Goal: Task Accomplishment & Management: Use online tool/utility

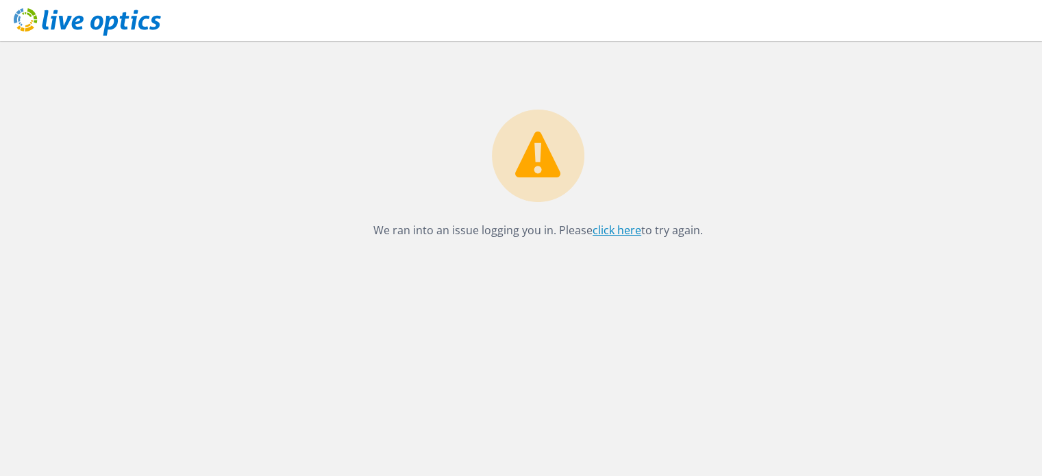
click at [599, 231] on link "click here" at bounding box center [617, 230] width 49 height 15
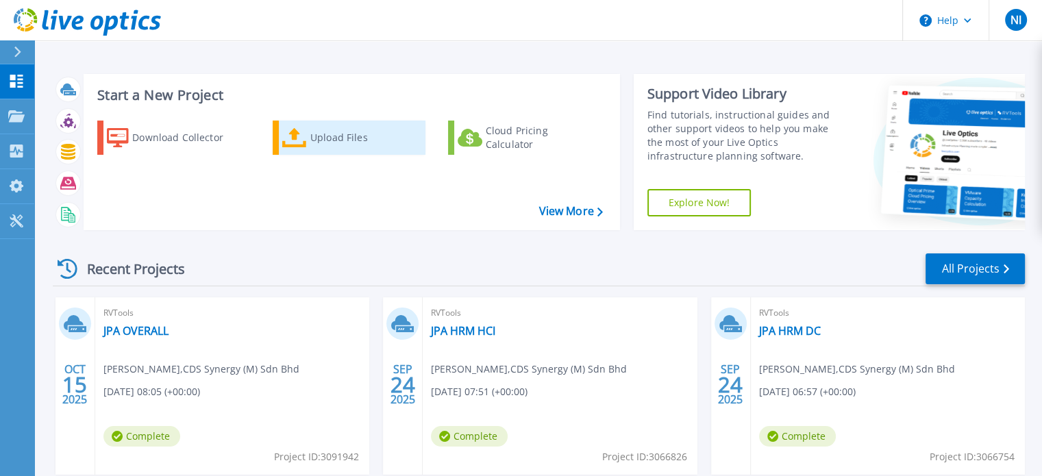
click at [323, 137] on div "Upload Files" at bounding box center [365, 137] width 110 height 27
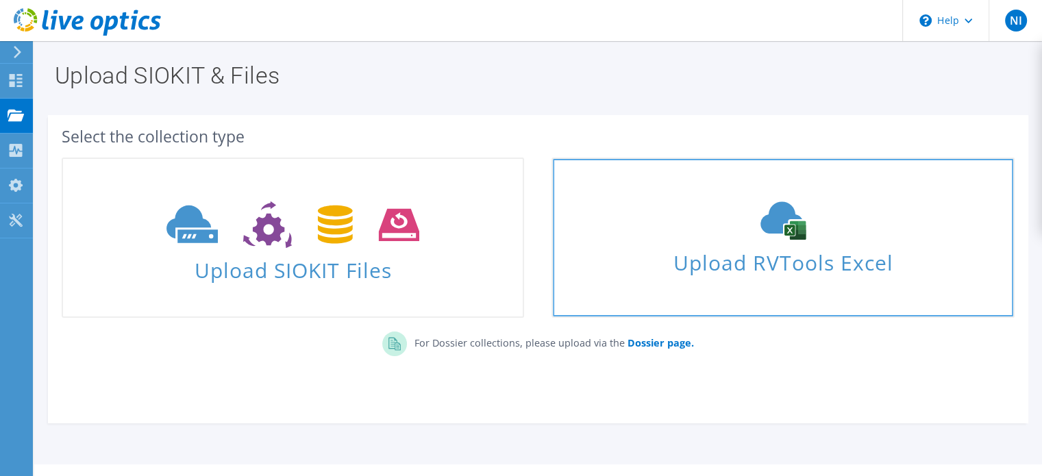
click at [749, 271] on span "Upload RVTools Excel" at bounding box center [783, 259] width 460 height 29
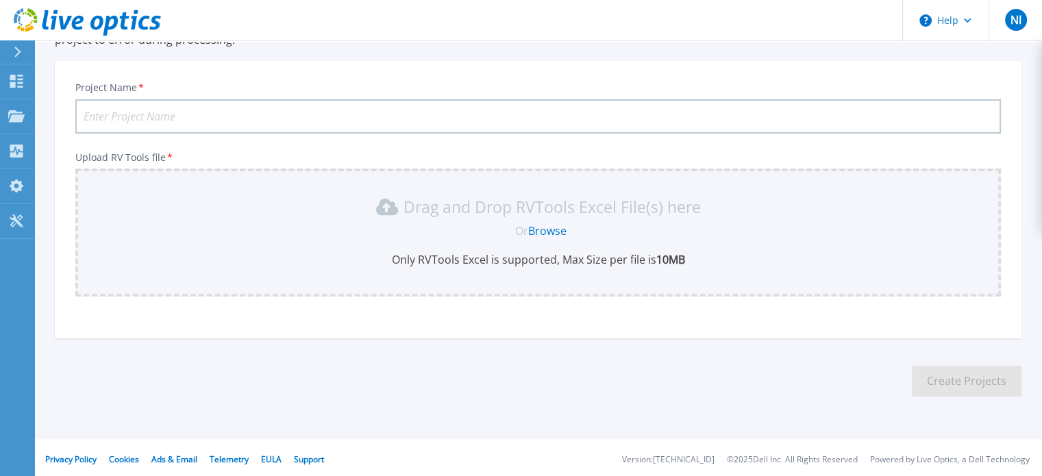
scroll to position [129, 0]
click at [543, 227] on link "Browse" at bounding box center [547, 228] width 38 height 15
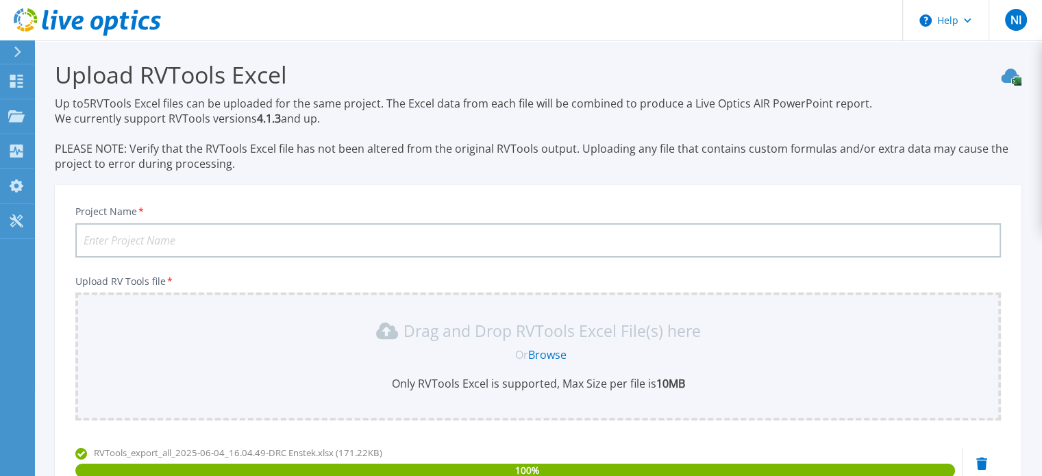
scroll to position [0, 0]
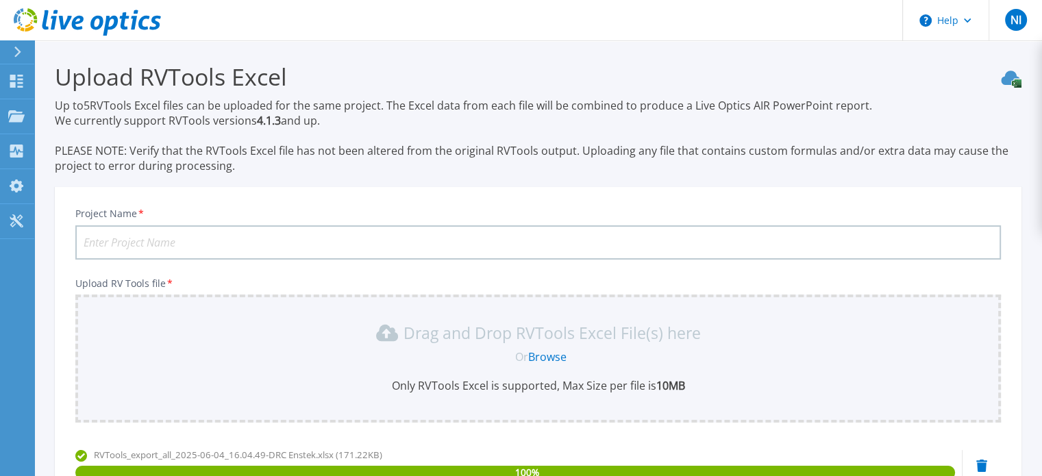
click at [380, 243] on input "Project Name *" at bounding box center [537, 242] width 925 height 34
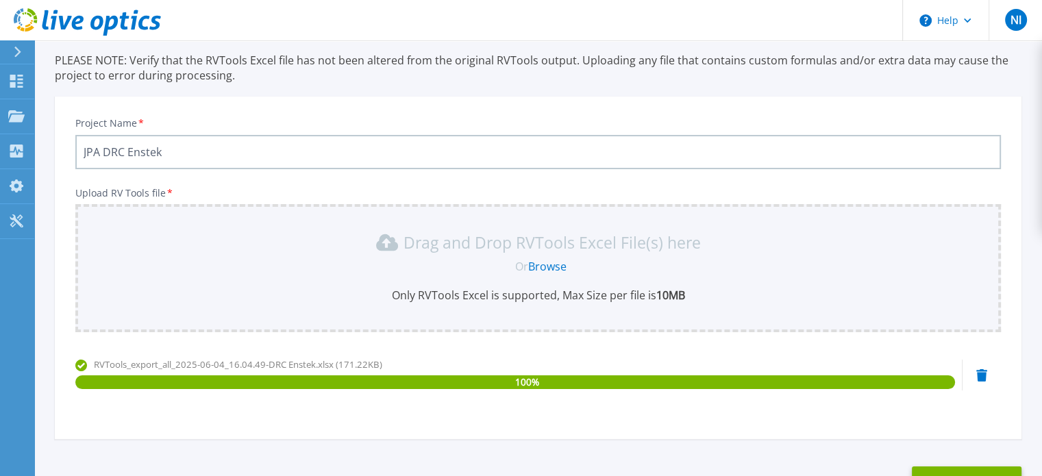
scroll to position [194, 0]
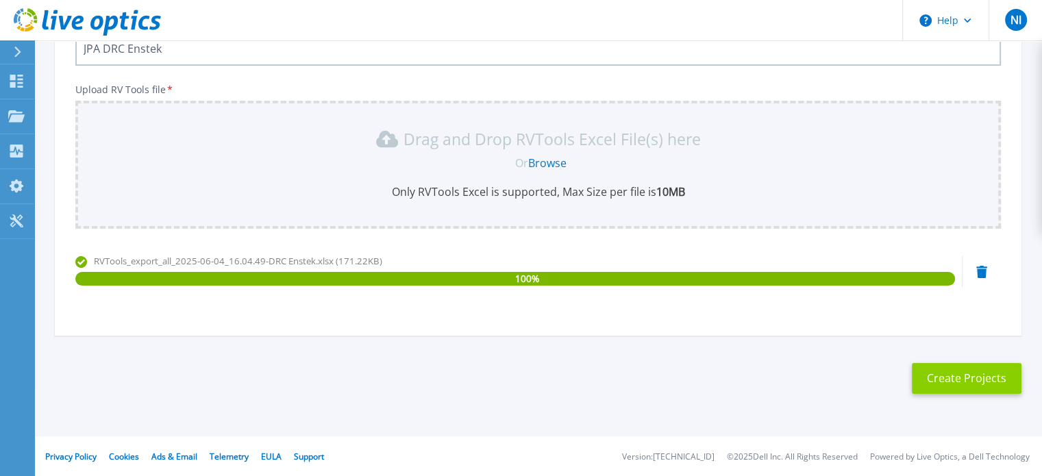
type input "JPA DRC Enstek"
click at [934, 385] on button "Create Projects" at bounding box center [967, 378] width 110 height 31
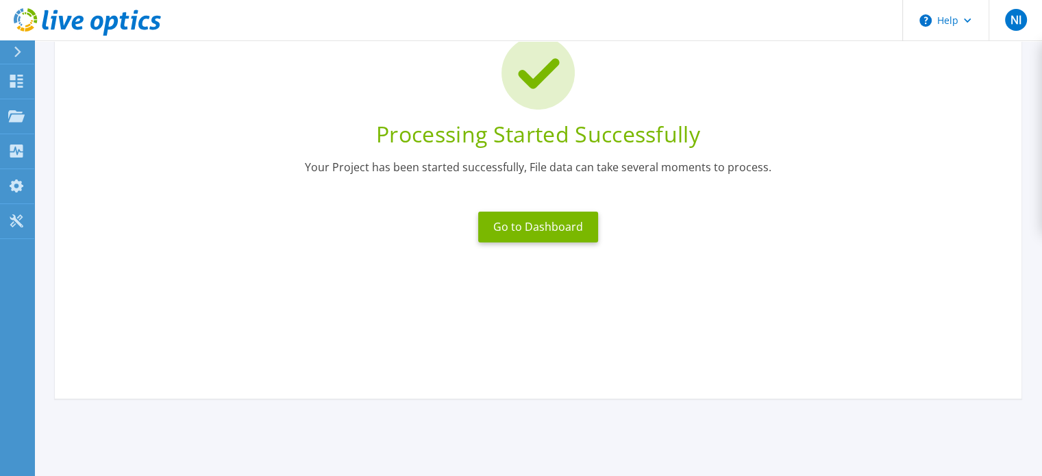
scroll to position [0, 0]
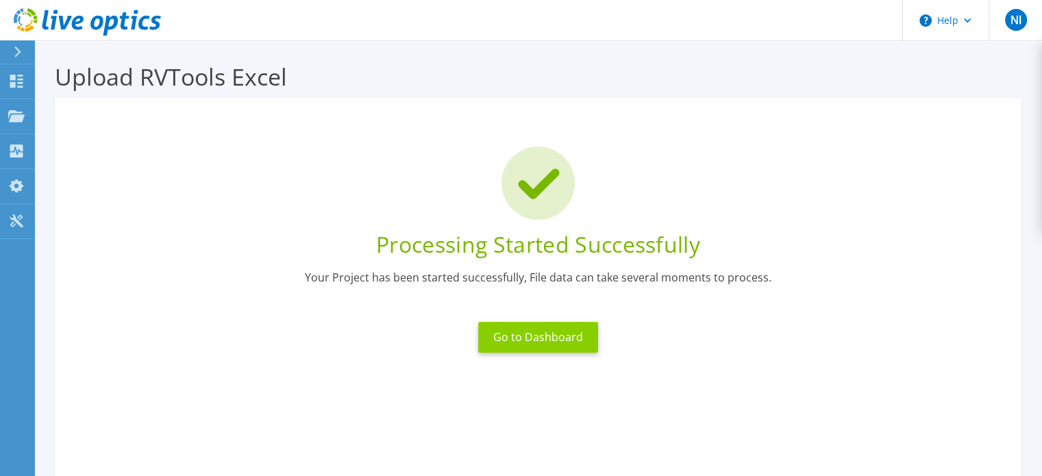
click at [540, 330] on button "Go to Dashboard" at bounding box center [538, 337] width 120 height 31
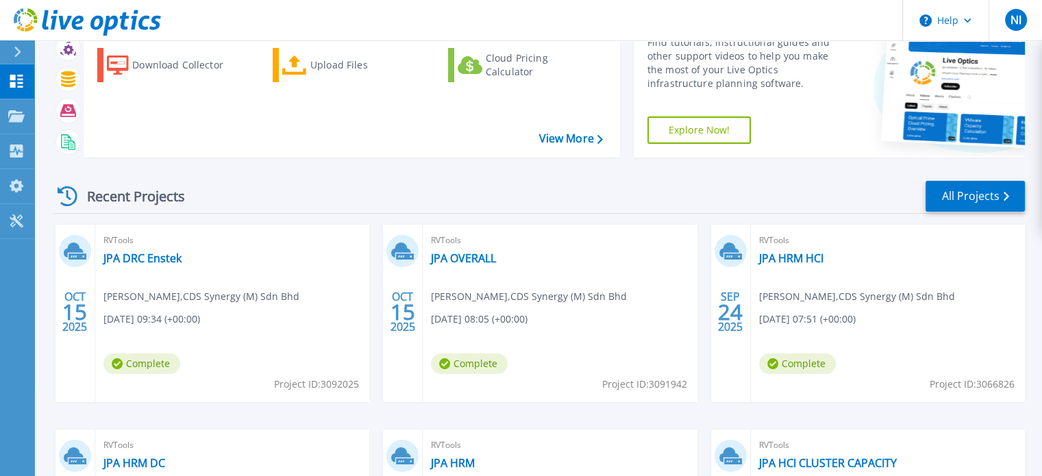
scroll to position [137, 0]
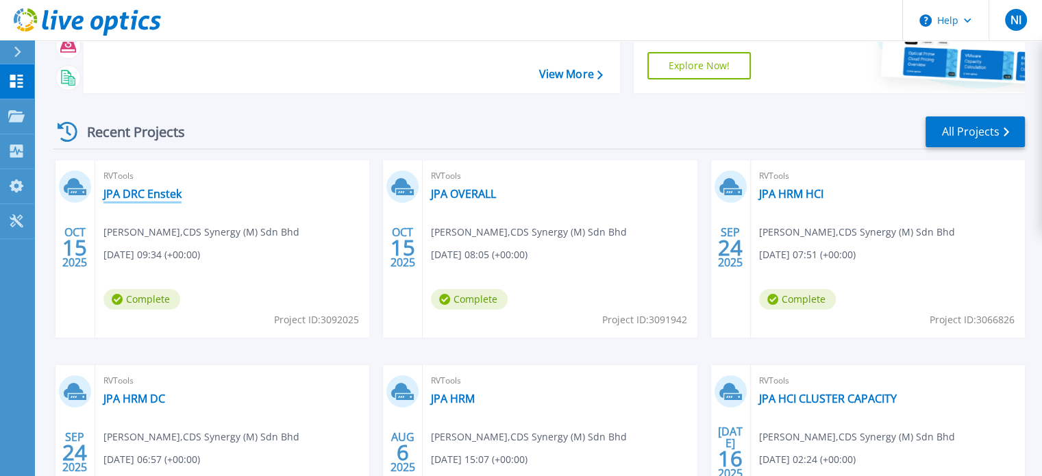
click at [155, 198] on link "JPA DRC Enstek" at bounding box center [142, 194] width 78 height 14
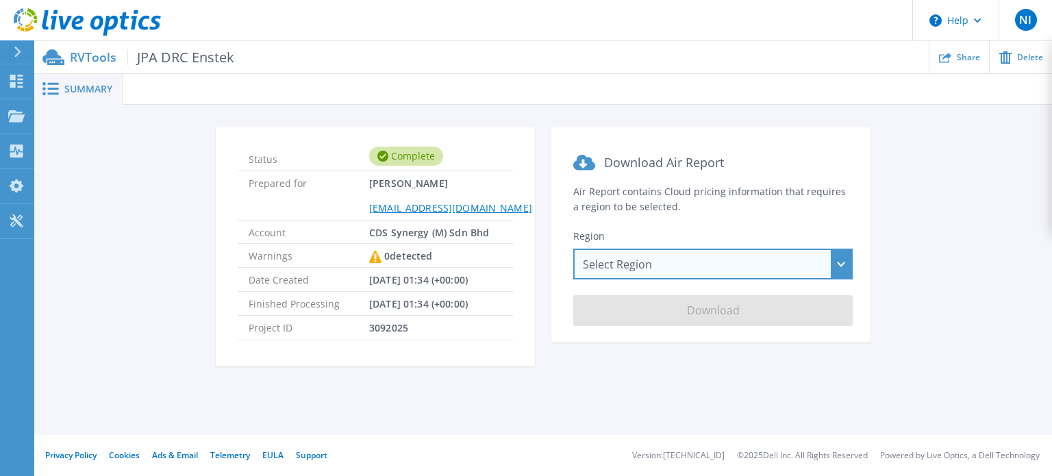
click at [630, 271] on div "Select Region Asia Pacific (Hong Kong) Asia Pacific (Mumbai) Asia Pacific (Seou…" at bounding box center [712, 264] width 279 height 31
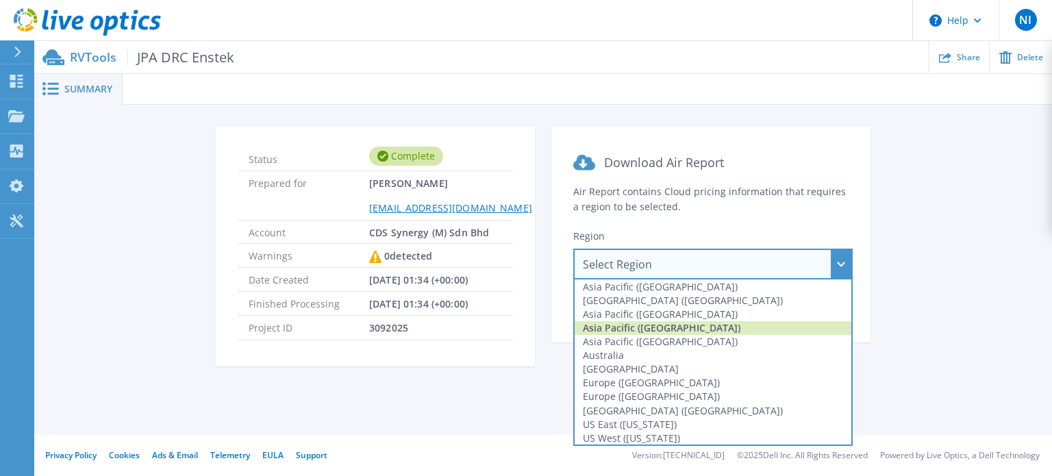
click at [630, 330] on div "Asia Pacific (Singapore)" at bounding box center [713, 328] width 277 height 14
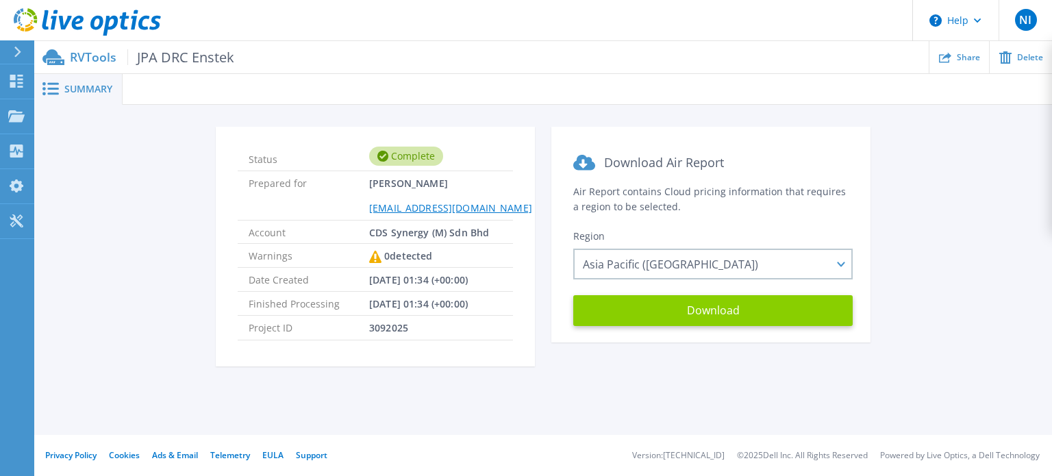
click at [710, 309] on button "Download" at bounding box center [712, 310] width 279 height 31
